Goal: Browse casually

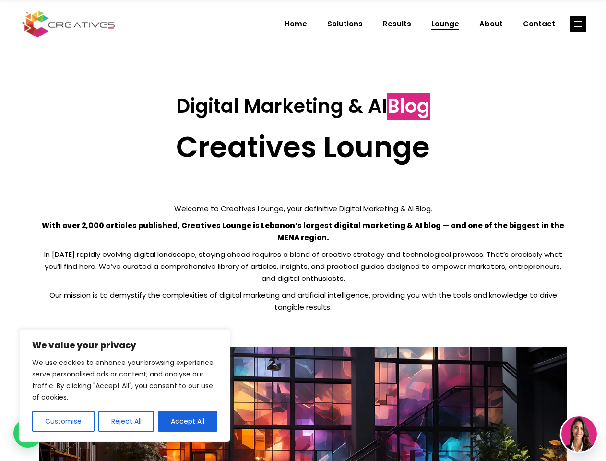
click at [303, 230] on p "With over 2,000 articles published, Creatives Lounge is Lebanon’s largest digit…" at bounding box center [303, 231] width 528 height 24
click at [63, 421] on button "Customise" at bounding box center [63, 420] width 62 height 21
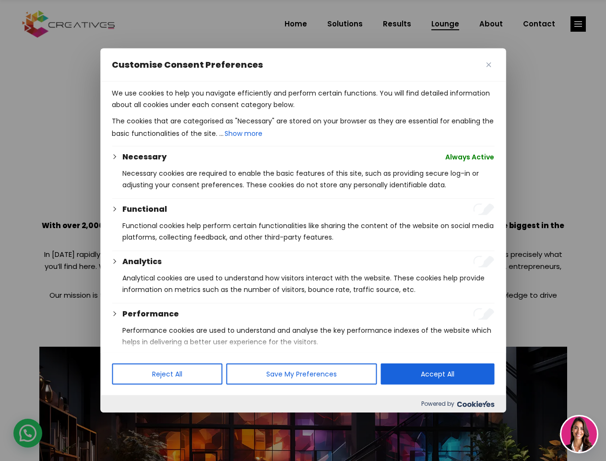
click at [126, 421] on div at bounding box center [303, 230] width 606 height 461
click at [188, 110] on p "We use cookies to help you navigate efficiently and perform certain functions. …" at bounding box center [303, 98] width 383 height 23
click at [578, 24] on div at bounding box center [303, 230] width 606 height 461
click at [579, 434] on img at bounding box center [580, 434] width 36 height 36
